Goal: Task Accomplishment & Management: Manage account settings

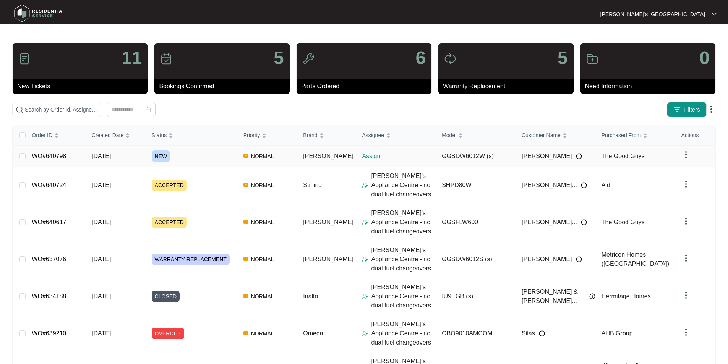
click at [57, 156] on link "WO#640798" at bounding box center [49, 156] width 34 height 6
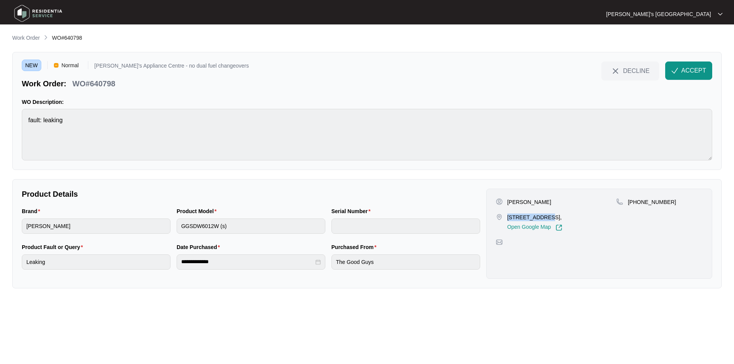
drag, startPoint x: 508, startPoint y: 216, endPoint x: 540, endPoint y: 217, distance: 31.7
click at [540, 217] on p "[STREET_ADDRESS]," at bounding box center [534, 218] width 55 height 8
copy p "461 Bellarine"
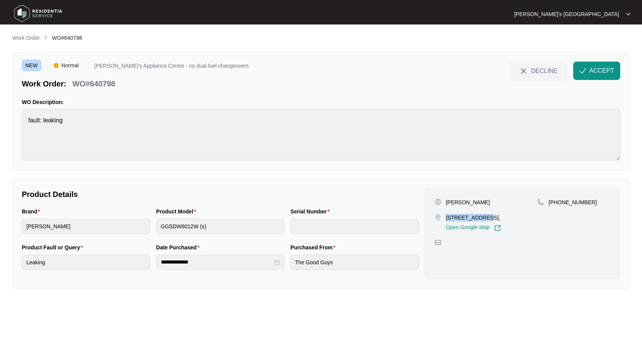
click at [470, 204] on p "[PERSON_NAME]" at bounding box center [468, 202] width 44 height 8
copy p "[PERSON_NAME]"
click at [570, 203] on p "[PHONE_NUMBER]" at bounding box center [573, 202] width 48 height 8
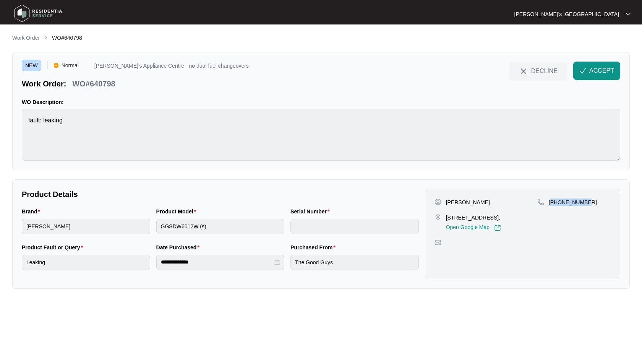
click at [570, 203] on p "[PHONE_NUMBER]" at bounding box center [573, 202] width 48 height 8
copy p "61439118417"
drag, startPoint x: 447, startPoint y: 219, endPoint x: 485, endPoint y: 216, distance: 37.9
click at [485, 216] on p "[STREET_ADDRESS]," at bounding box center [473, 218] width 55 height 8
copy p "461 [PERSON_NAME]"
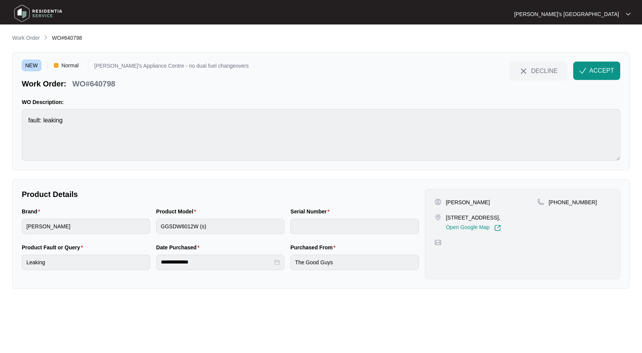
click at [473, 203] on p "[PERSON_NAME]" at bounding box center [468, 202] width 44 height 8
copy p "[PERSON_NAME]"
click at [98, 84] on p "WO#640798" at bounding box center [93, 83] width 43 height 11
click at [98, 83] on p "WO#640798" at bounding box center [93, 83] width 43 height 11
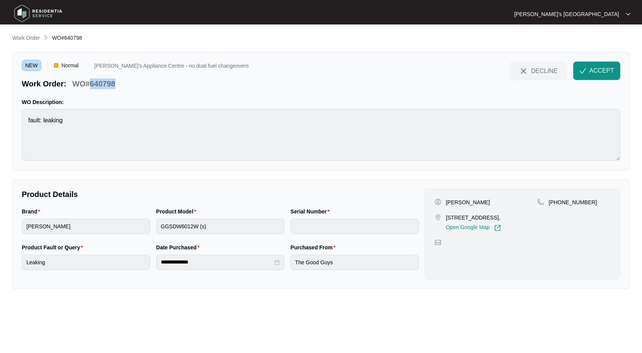
copy p "640798"
click at [593, 69] on span "ACCEPT" at bounding box center [601, 70] width 25 height 9
